Goal: Check status: Check status

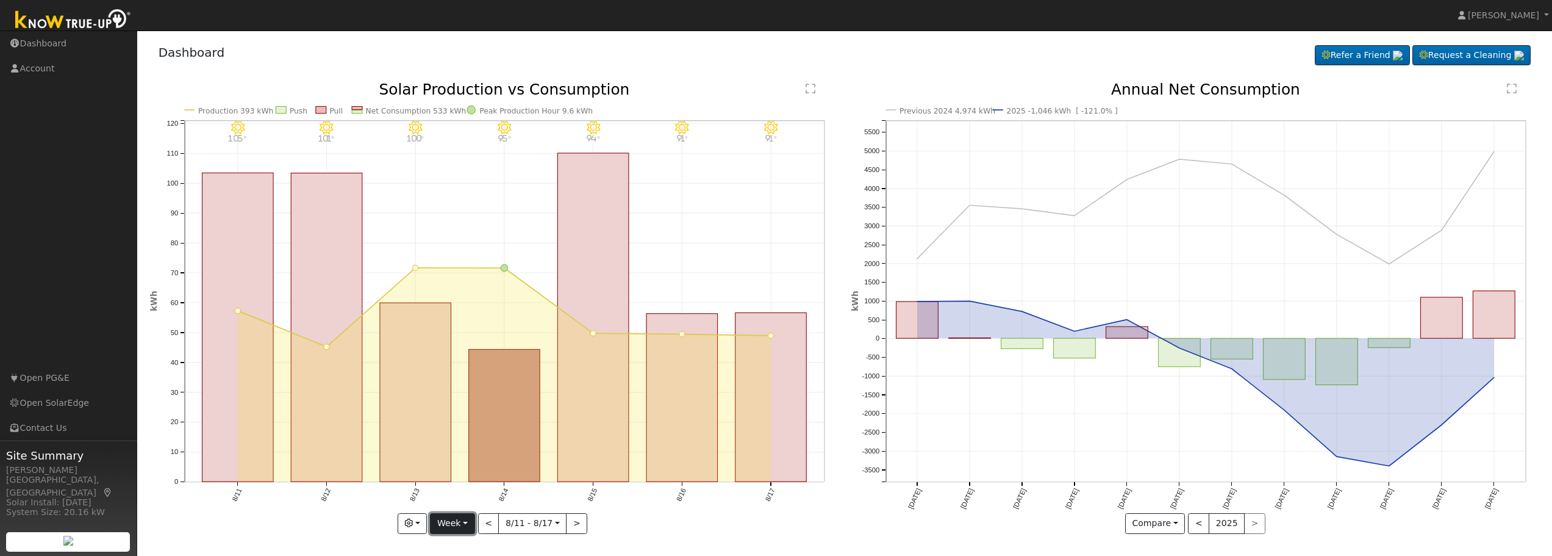
click at [463, 522] on button "Week" at bounding box center [452, 523] width 45 height 21
click at [465, 463] on link "Month" at bounding box center [473, 463] width 85 height 17
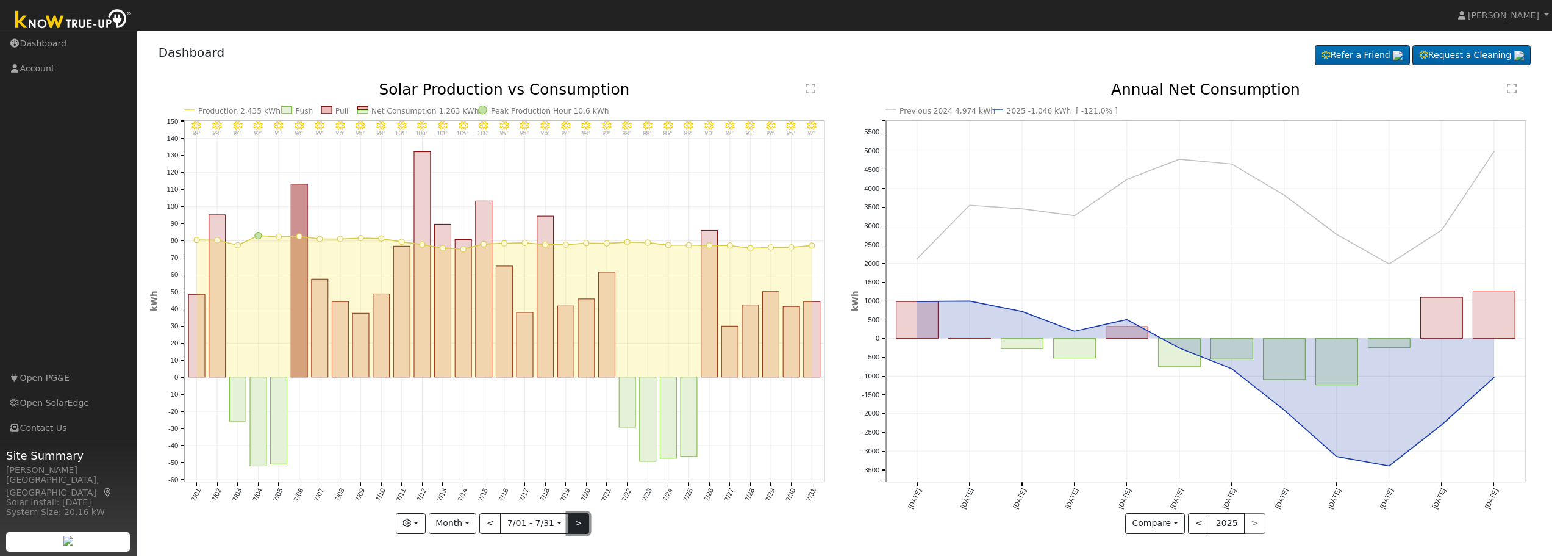
click at [569, 523] on button ">" at bounding box center [578, 523] width 21 height 21
click at [0, 0] on div at bounding box center [0, 0] width 0 height 0
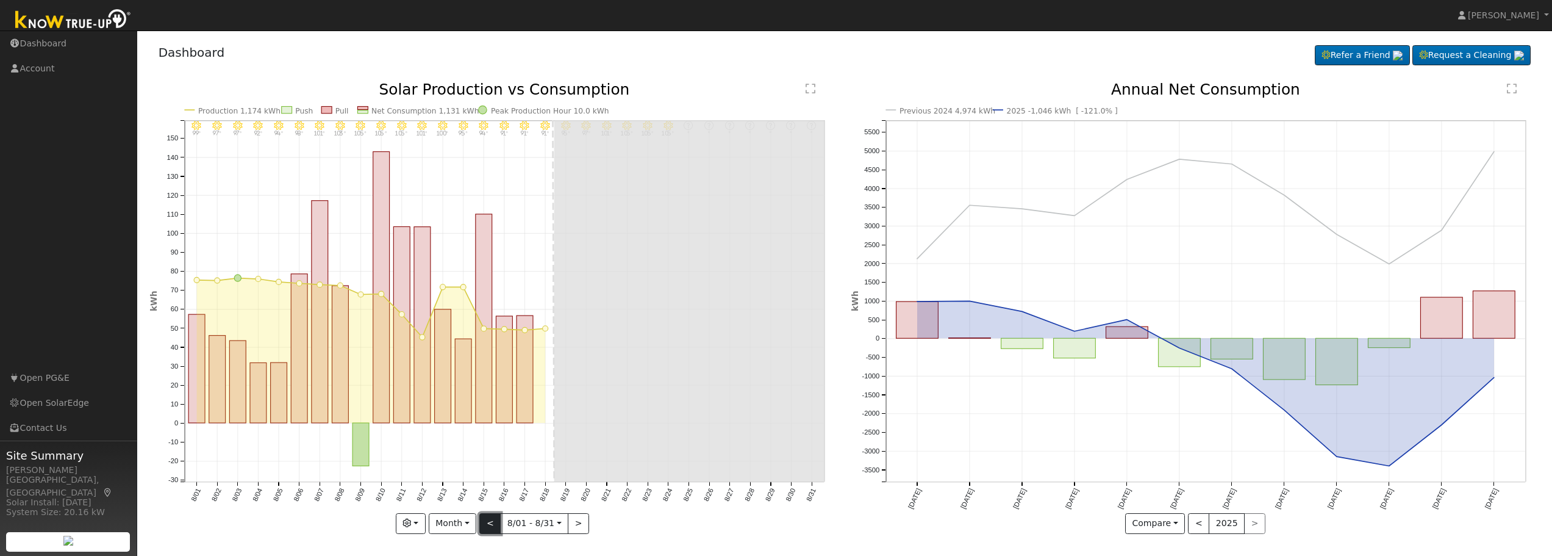
click at [487, 529] on button "<" at bounding box center [489, 523] width 21 height 21
type input "[DATE]"
click at [0, 0] on div at bounding box center [0, 0] width 0 height 0
